Goal: Entertainment & Leisure: Consume media (video, audio)

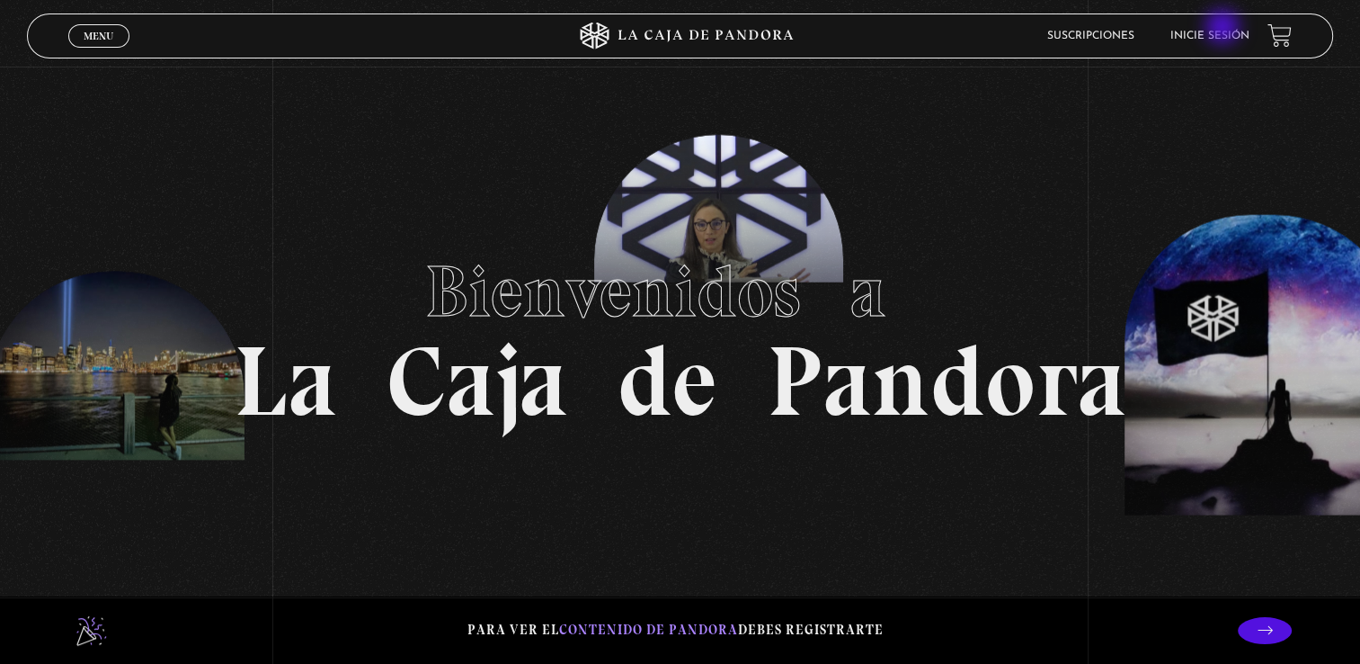
click at [1225, 29] on li "Inicie sesión" at bounding box center [1210, 36] width 79 height 28
click at [1195, 40] on link "Inicie sesión" at bounding box center [1210, 36] width 79 height 11
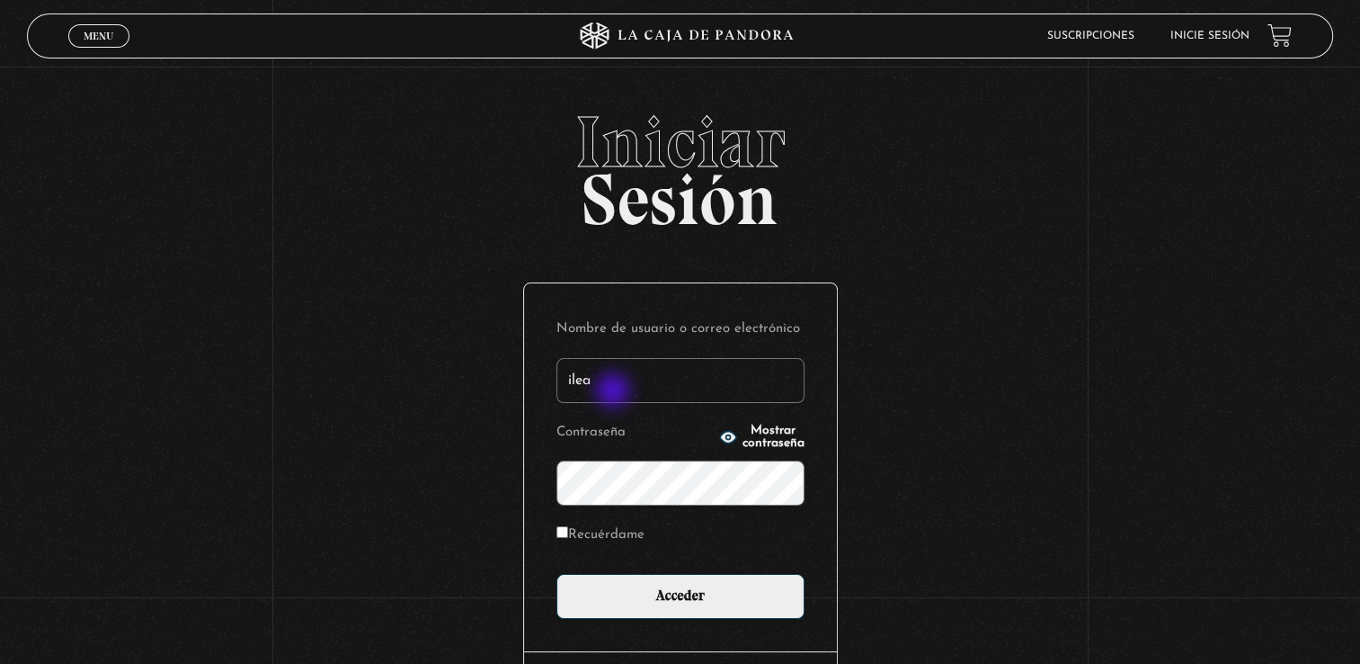
type input "ileanajx@hotmail.com"
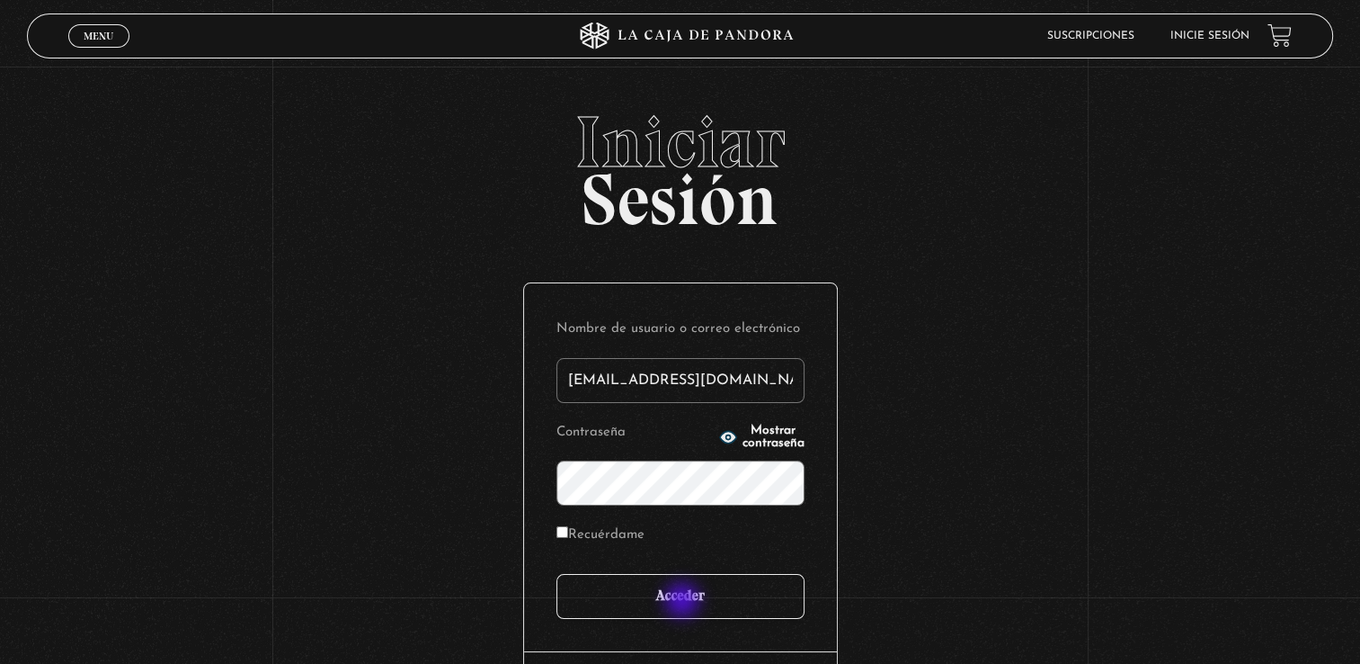
click at [684, 601] on input "Acceder" at bounding box center [681, 596] width 248 height 45
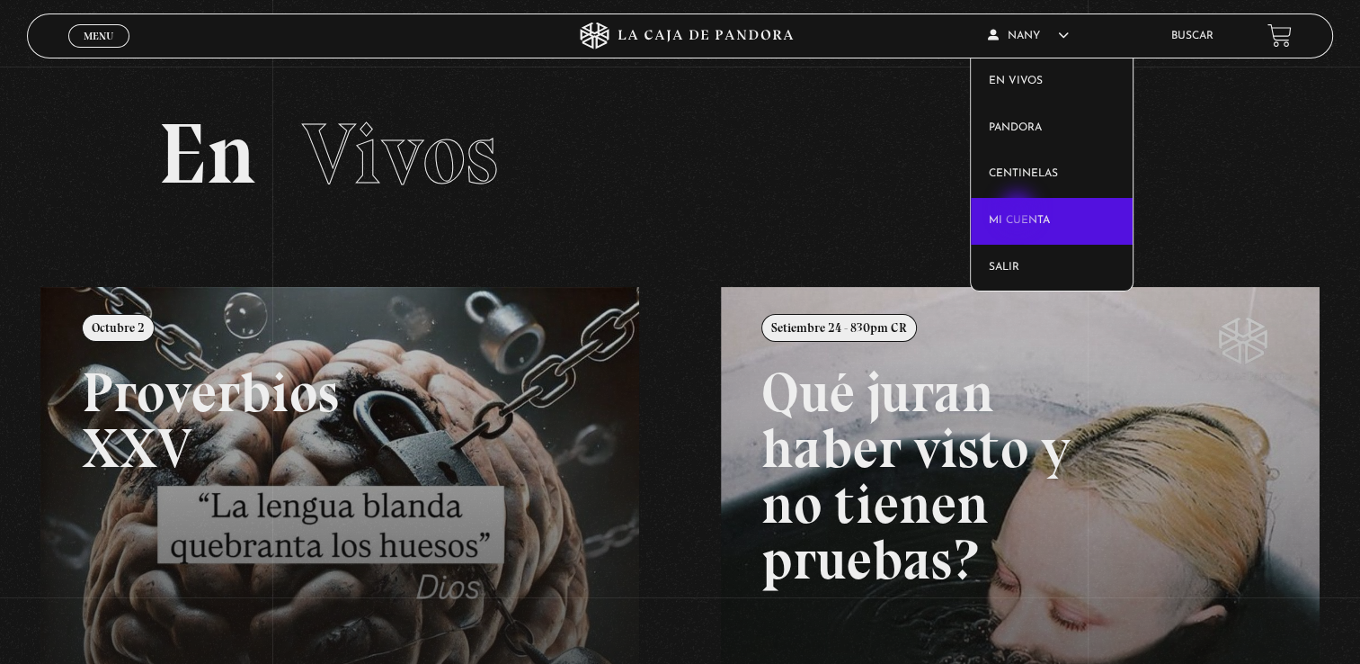
click at [1020, 210] on link "Mi cuenta" at bounding box center [1052, 221] width 162 height 47
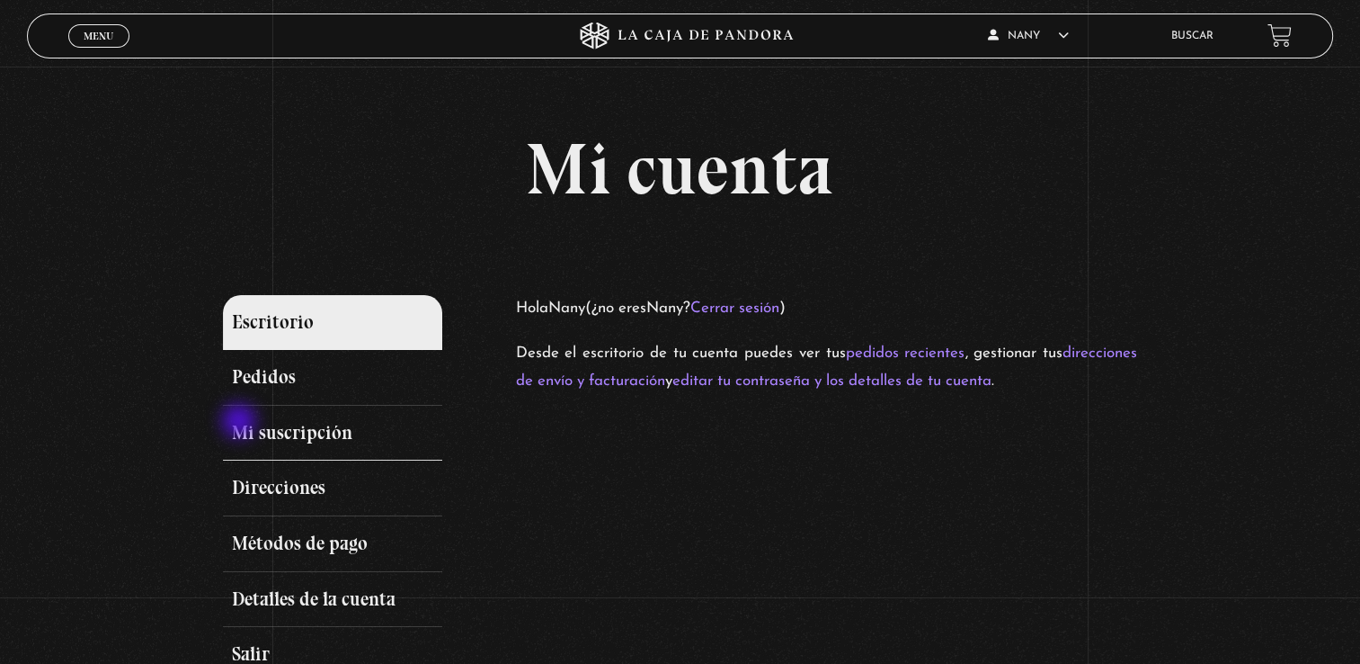
click at [252, 423] on link "Mi suscripción" at bounding box center [332, 433] width 219 height 56
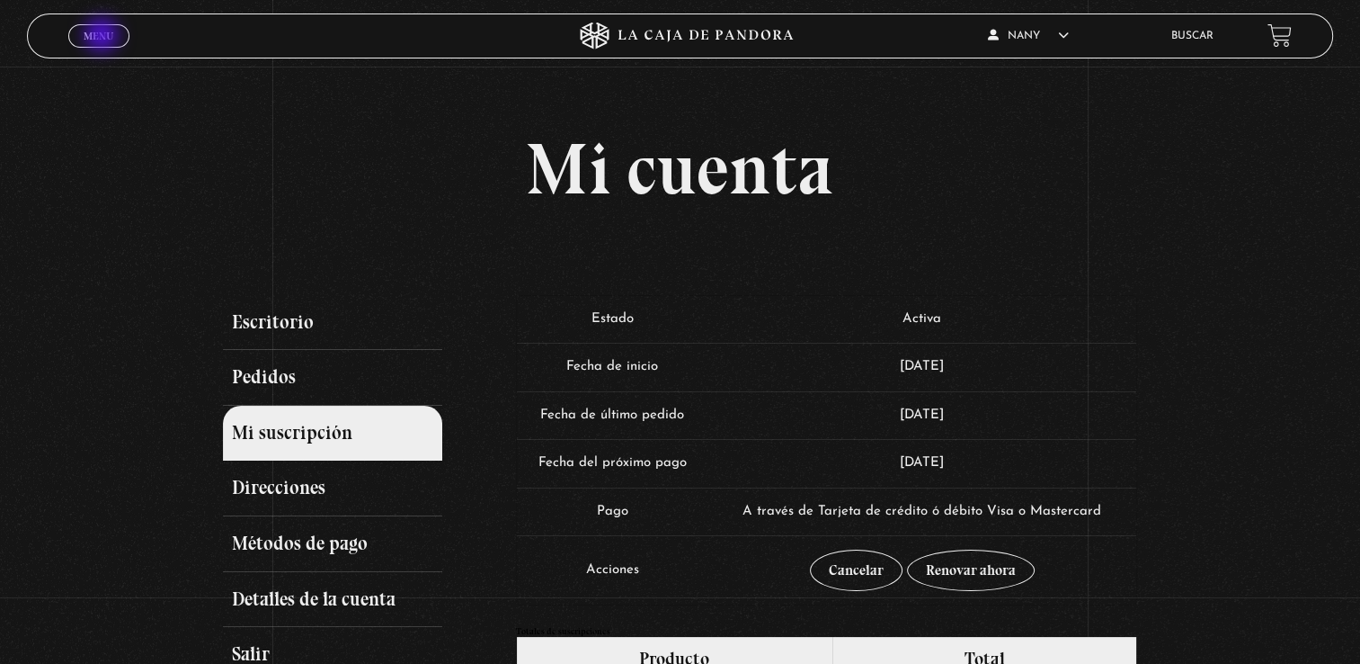
click at [101, 36] on span "Menu" at bounding box center [99, 36] width 30 height 11
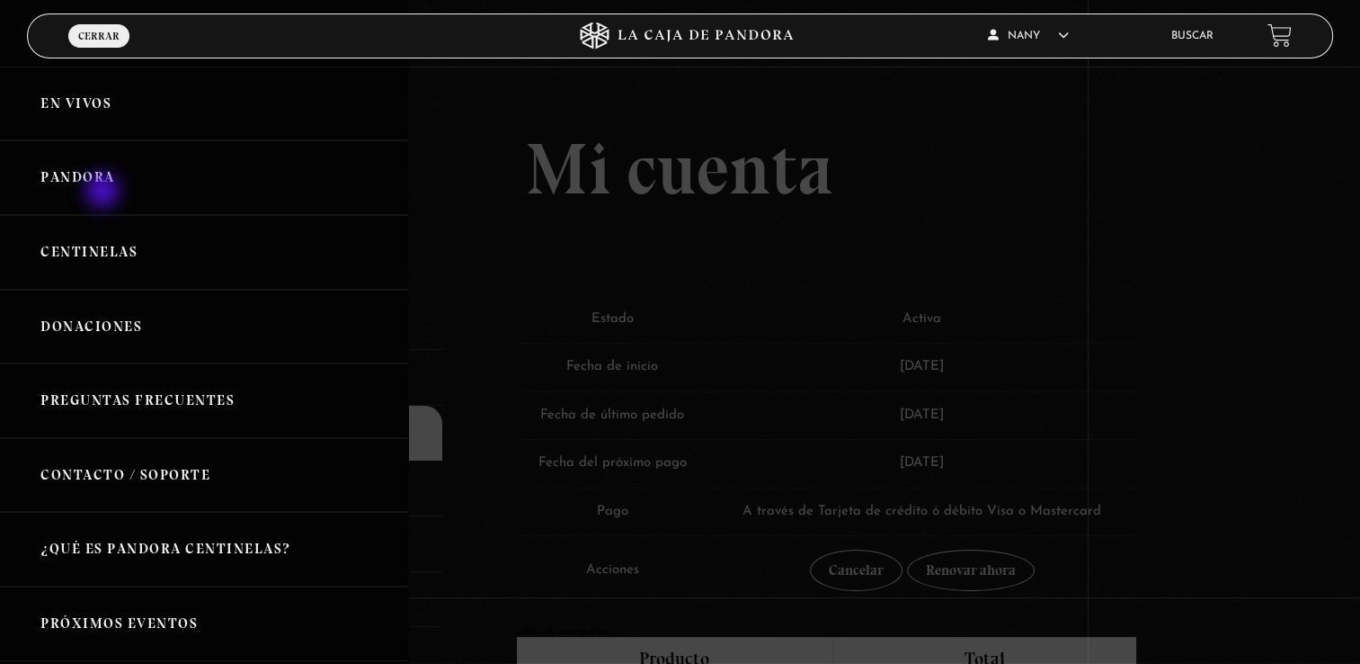
click at [104, 192] on link "Pandora" at bounding box center [204, 177] width 408 height 75
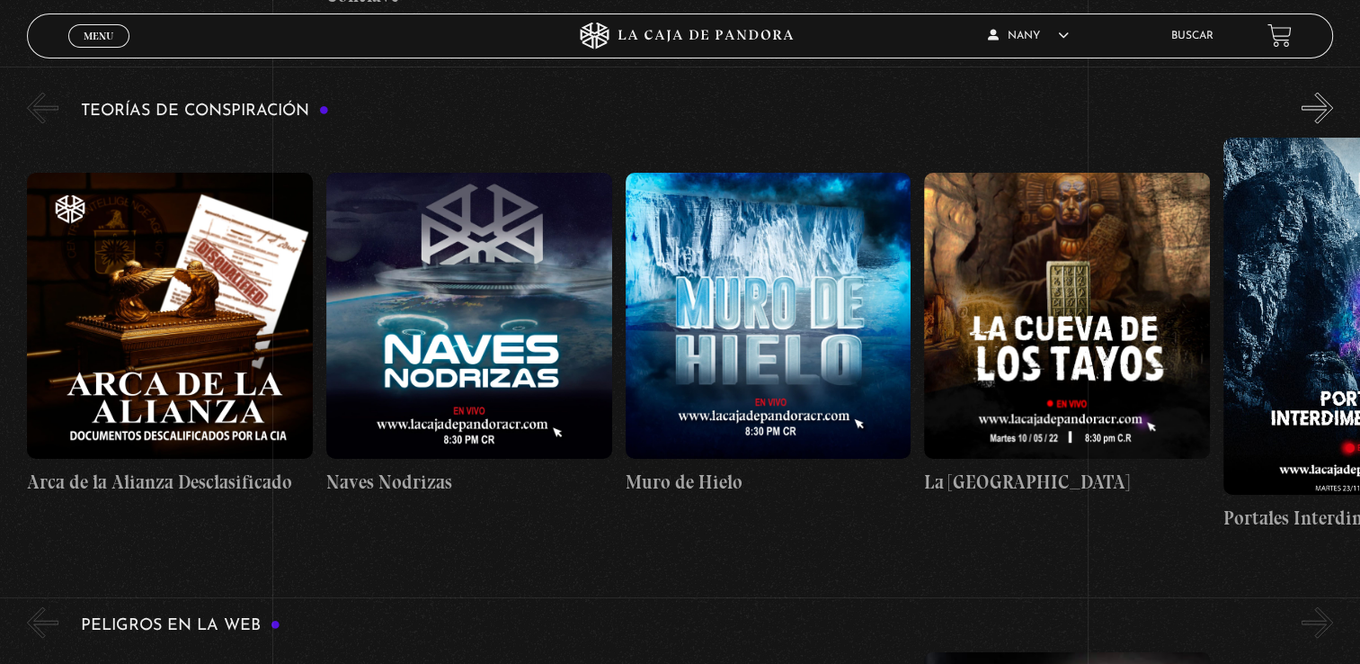
scroll to position [3971, 0]
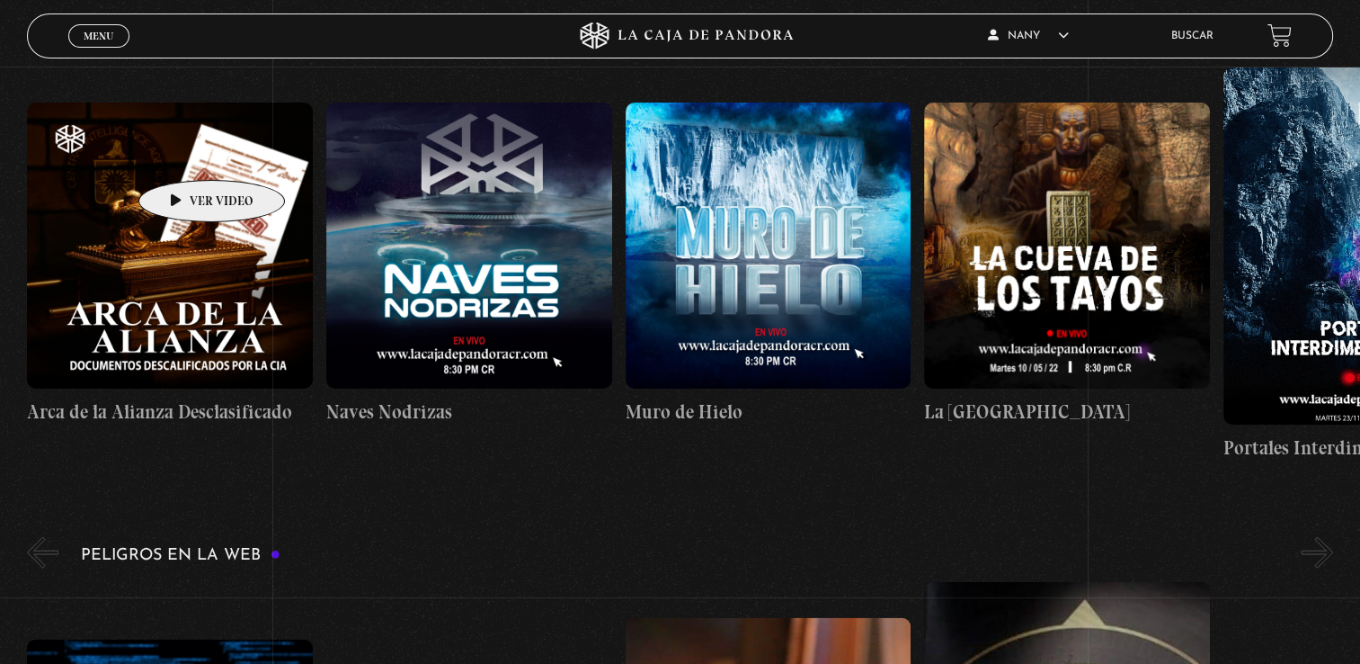
click at [183, 153] on figure at bounding box center [170, 245] width 286 height 286
click at [191, 178] on figure at bounding box center [170, 245] width 286 height 286
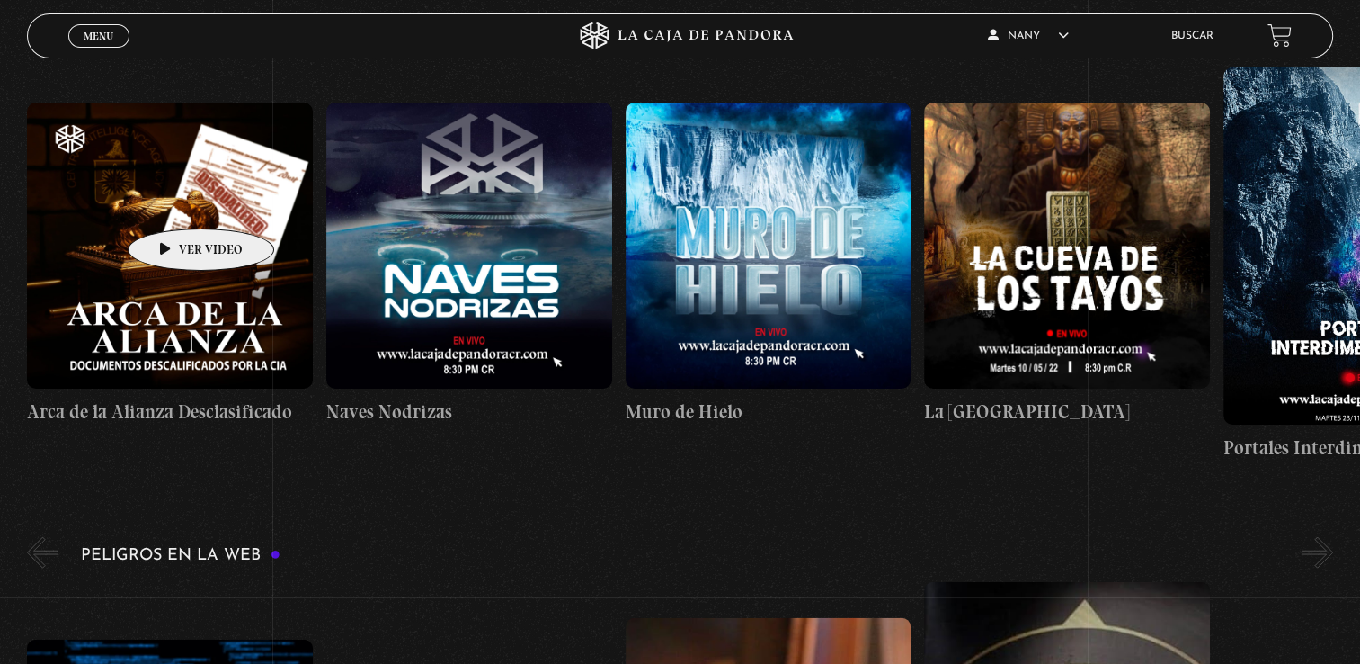
click at [173, 201] on figure at bounding box center [170, 245] width 286 height 286
